Goal: Task Accomplishment & Management: Manage account settings

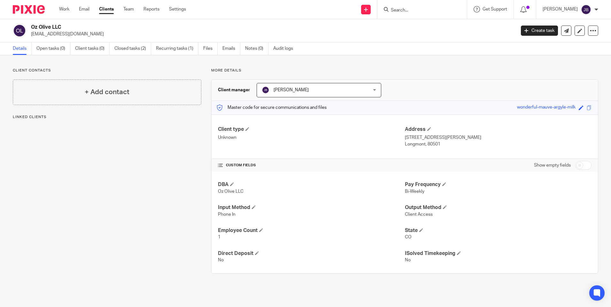
click at [174, 49] on link "Recurring tasks (1)" at bounding box center [177, 48] width 42 height 12
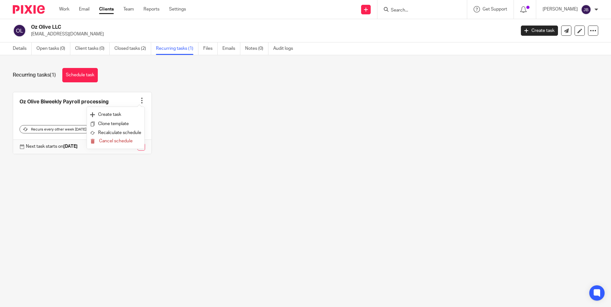
click at [191, 144] on div "Oz Olive Biweekly Payroll processing Create task Clone template Recalculate sch…" at bounding box center [300, 128] width 595 height 72
click at [101, 101] on link at bounding box center [82, 123] width 138 height 62
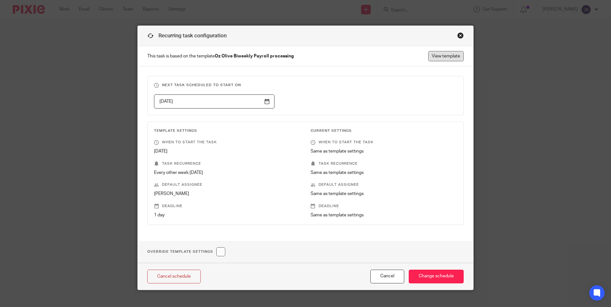
click at [437, 54] on link "View template" at bounding box center [445, 56] width 35 height 10
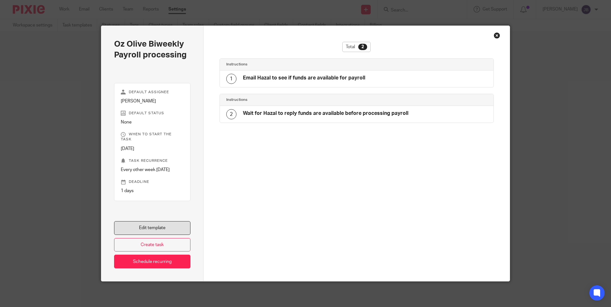
click at [169, 226] on link "Edit template" at bounding box center [152, 228] width 76 height 14
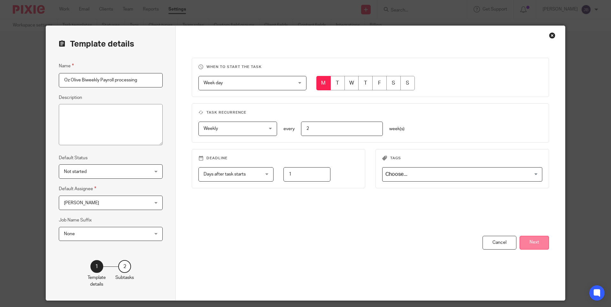
click at [540, 244] on button "Next" at bounding box center [533, 243] width 29 height 14
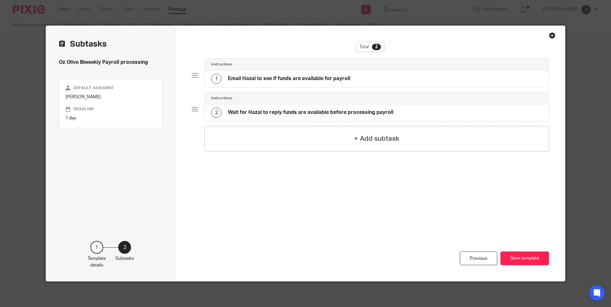
click at [306, 77] on h4 "Email Hazal to see if funds are available for payroll" at bounding box center [289, 78] width 122 height 7
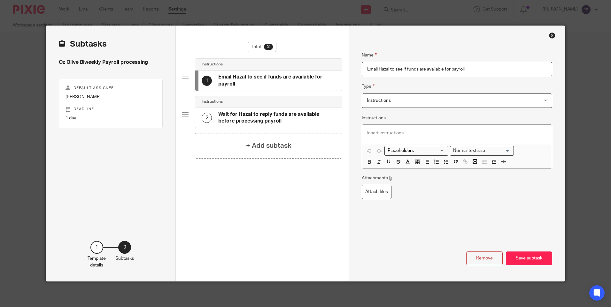
click at [284, 80] on h4 "Email Hazal to see if funds are available for payroll" at bounding box center [276, 81] width 117 height 14
click at [195, 181] on div "Total 2 Instructions 1 Email Hazal to see if funds are available for payroll In…" at bounding box center [262, 131] width 160 height 178
click at [268, 115] on h4 "Wait for Hazal to reply funds are available before processing payroll" at bounding box center [276, 118] width 117 height 14
click at [295, 86] on h4 "Email Hazal to see if funds are available for payroll" at bounding box center [276, 81] width 117 height 14
click at [549, 35] on div "Close this dialog window" at bounding box center [552, 35] width 6 height 6
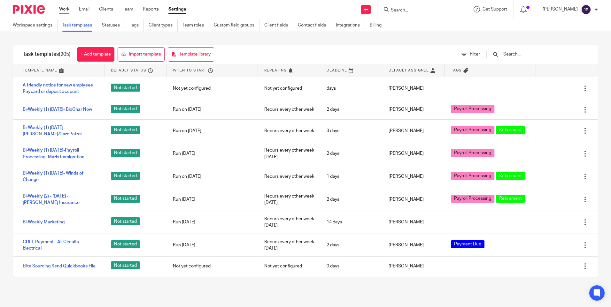
click at [61, 7] on link "Work" at bounding box center [64, 9] width 10 height 6
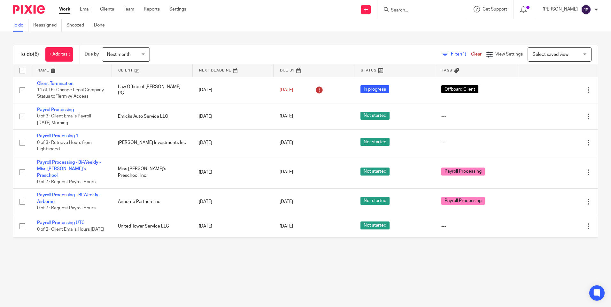
click at [429, 8] on input "Search" at bounding box center [418, 11] width 57 height 6
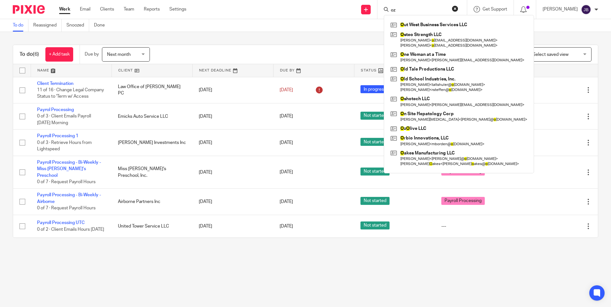
type input "oz"
click button "submit" at bounding box center [0, 0] width 0 height 0
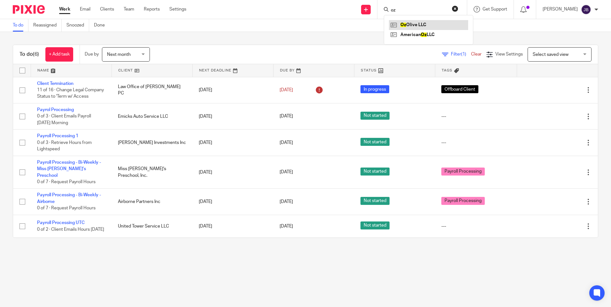
click at [418, 24] on link at bounding box center [428, 25] width 79 height 10
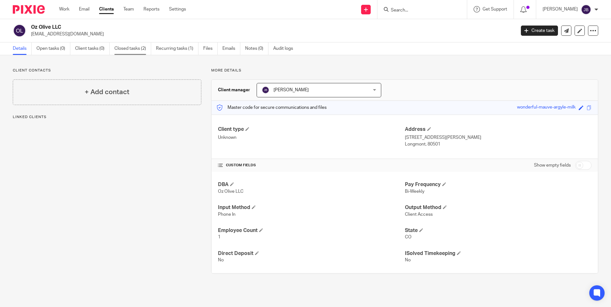
click at [135, 48] on link "Closed tasks (2)" at bounding box center [132, 48] width 37 height 12
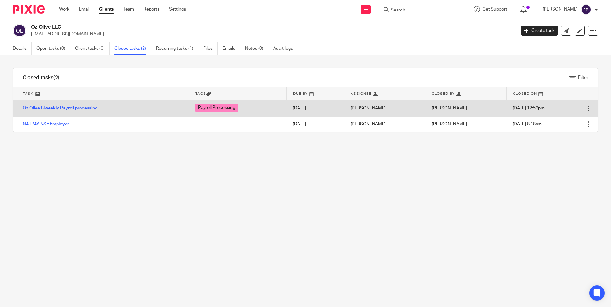
click at [80, 107] on link "Oz Olive Biweekly Payroll processing" at bounding box center [60, 108] width 75 height 4
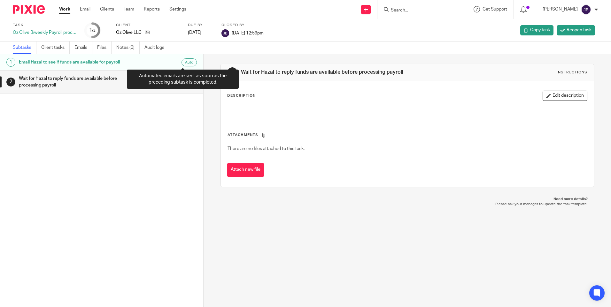
click at [184, 65] on div "Auto" at bounding box center [188, 62] width 15 height 8
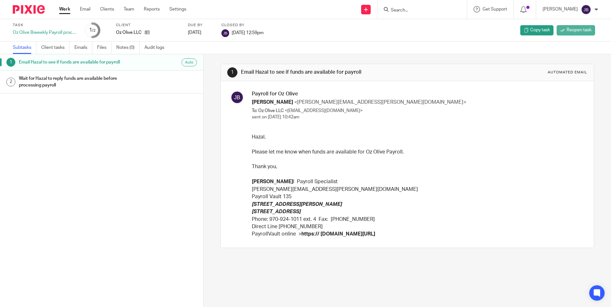
click at [575, 32] on span "Reopen task" at bounding box center [578, 30] width 25 height 6
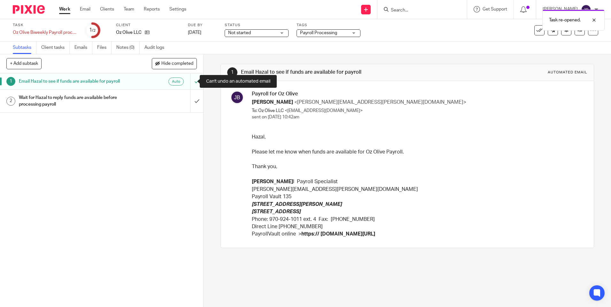
click at [190, 81] on div at bounding box center [196, 81] width 13 height 16
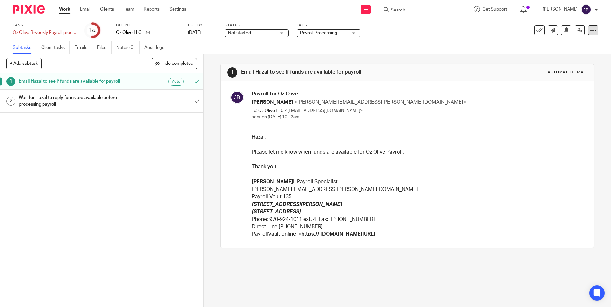
click at [590, 33] on icon at bounding box center [593, 30] width 6 height 6
click at [560, 56] on link "Advanced task editor" at bounding box center [568, 56] width 42 height 4
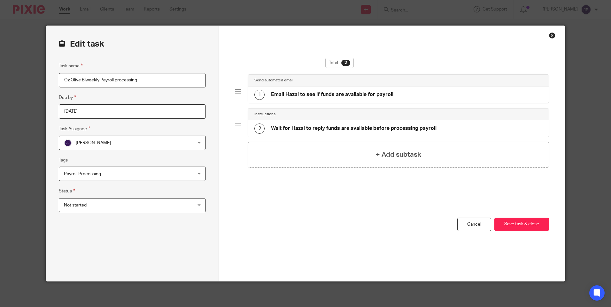
click at [344, 96] on h4 "Email Hazal to see if funds are available for payroll" at bounding box center [332, 94] width 122 height 7
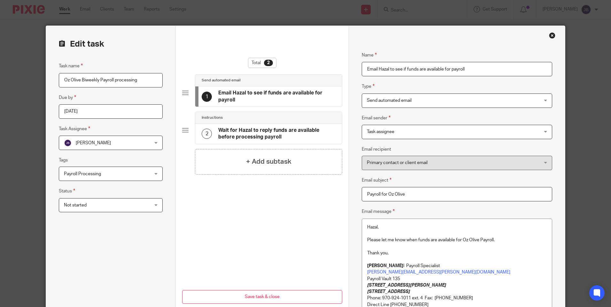
click at [511, 101] on span "Send automated email" at bounding box center [441, 100] width 148 height 13
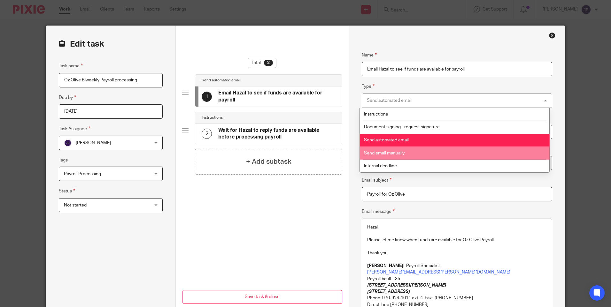
click at [404, 155] on span "Send email manually" at bounding box center [384, 153] width 41 height 4
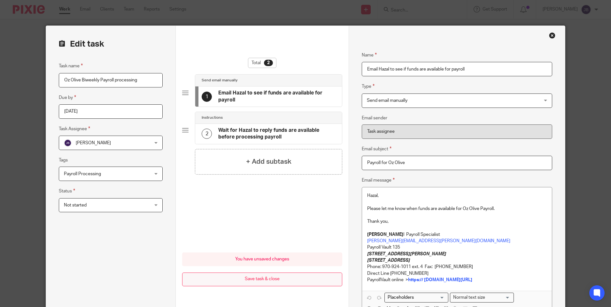
click at [248, 283] on button "Save task & close" at bounding box center [262, 280] width 160 height 14
